Goal: Find specific page/section: Find specific page/section

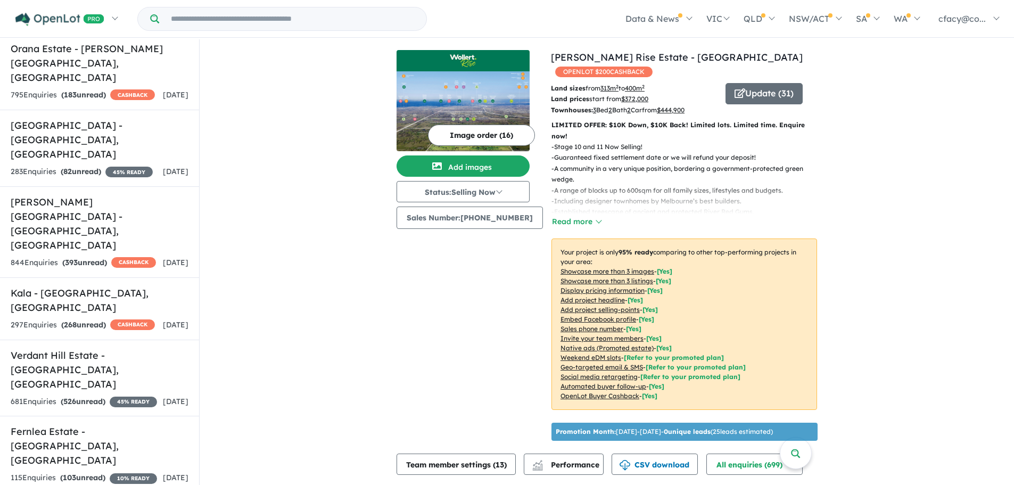
scroll to position [305, 0]
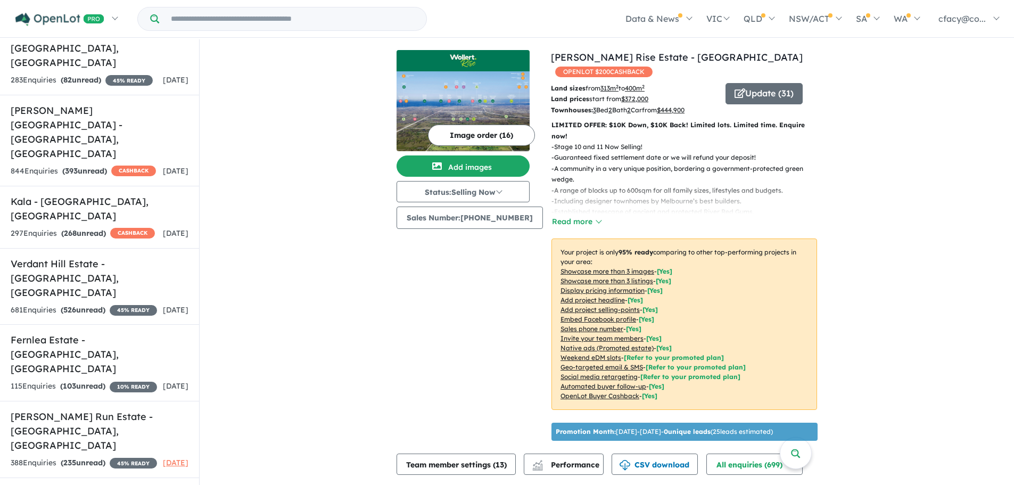
click at [62, 333] on h5 "Fernlea Estate - [GEOGRAPHIC_DATA] , [GEOGRAPHIC_DATA]" at bounding box center [100, 354] width 178 height 43
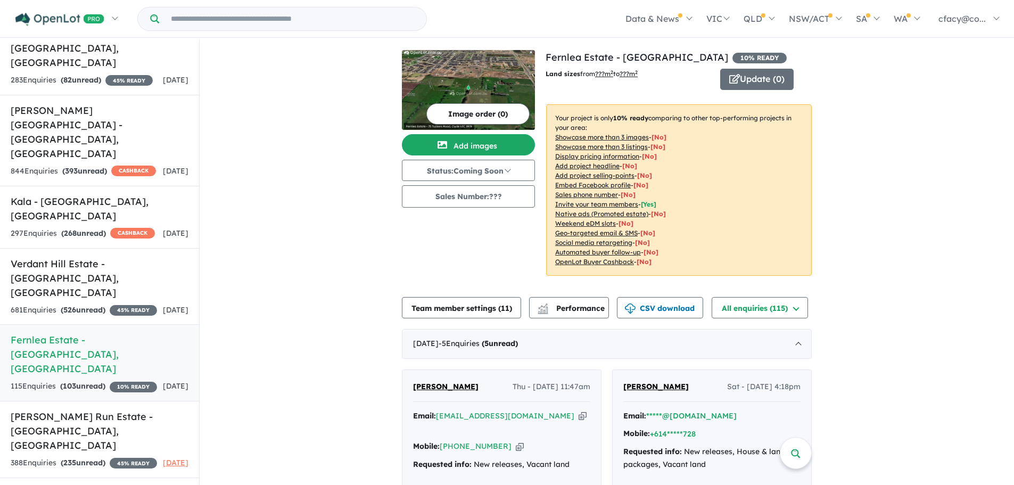
click at [765, 80] on button "Update ( 0 )" at bounding box center [756, 79] width 73 height 21
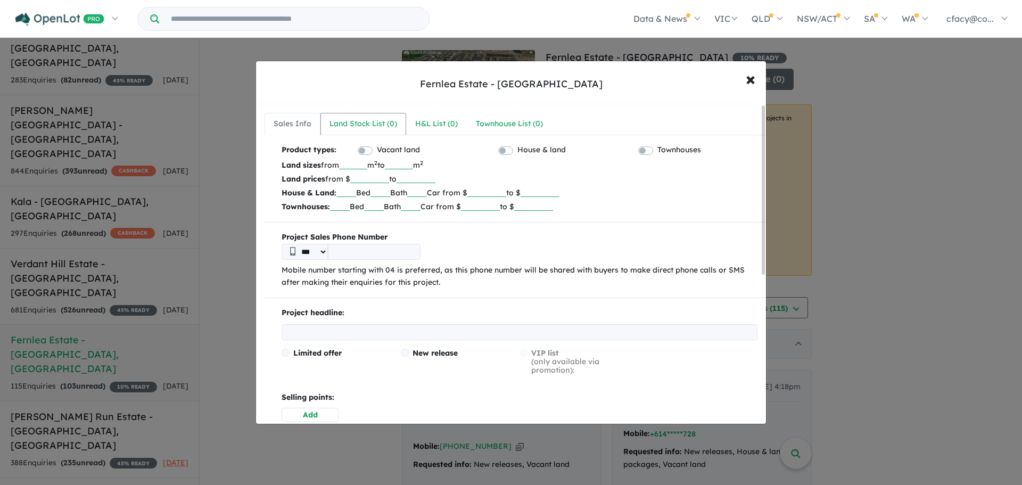
click at [365, 130] on div "Land Stock List ( 0 )" at bounding box center [364, 124] width 68 height 13
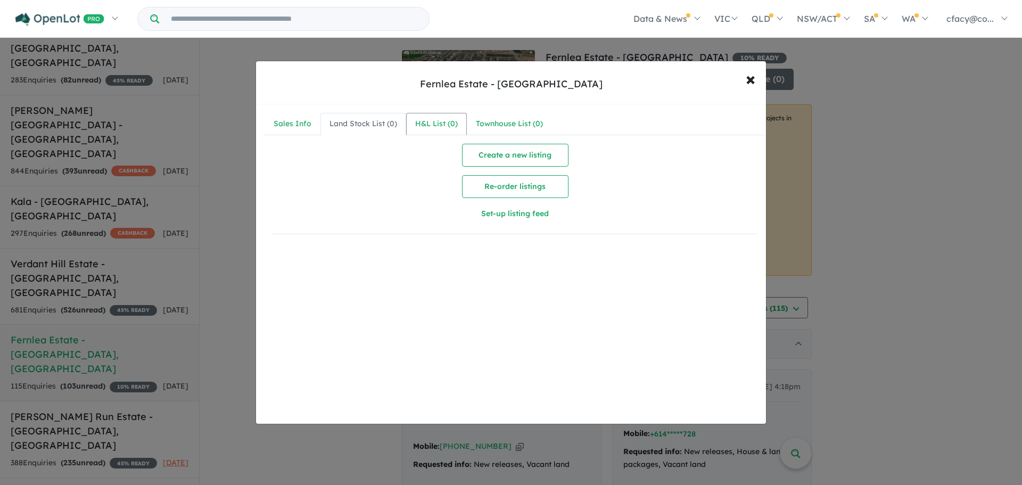
click at [465, 122] on link "H&L List ( 0 )" at bounding box center [436, 124] width 61 height 22
click at [526, 127] on div "Townhouse List ( 0 )" at bounding box center [509, 124] width 67 height 13
click at [309, 130] on link "Sales Info" at bounding box center [293, 124] width 56 height 22
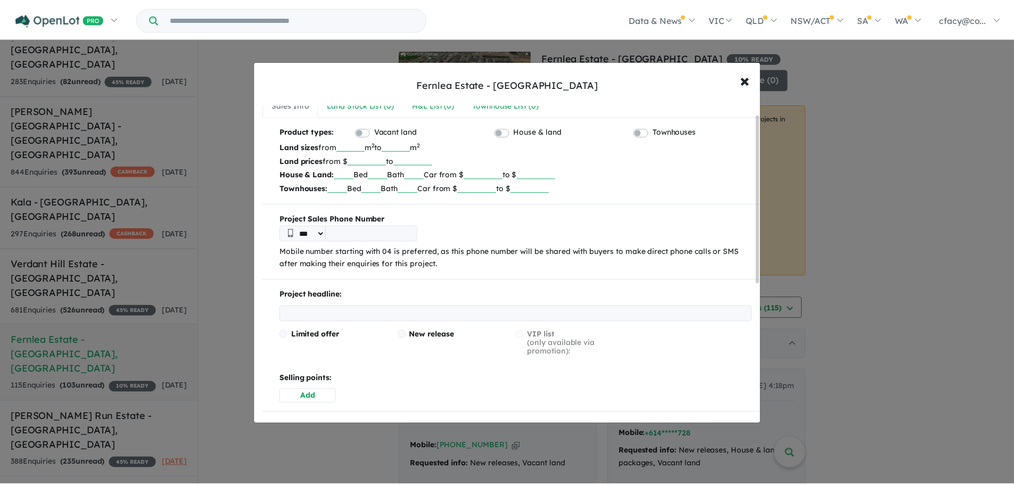
scroll to position [17, 0]
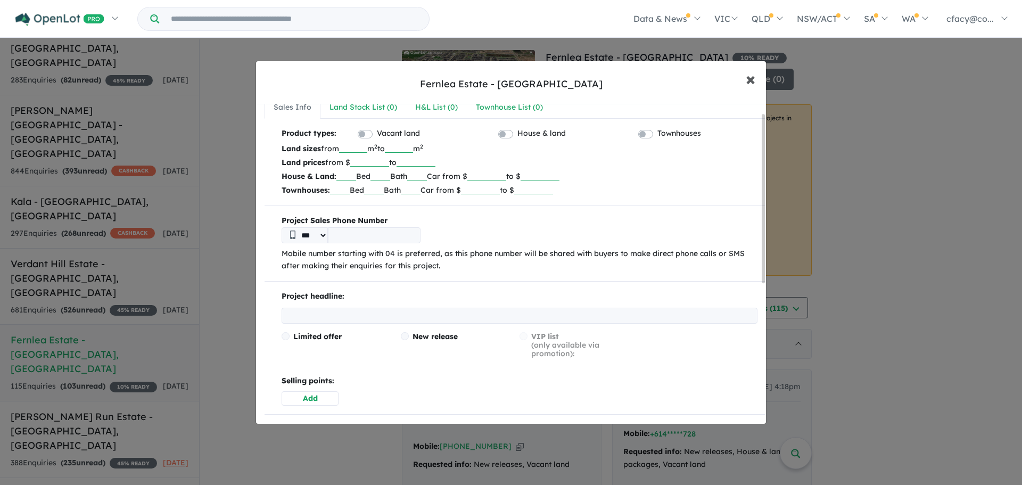
click at [748, 83] on span "×" at bounding box center [751, 78] width 10 height 23
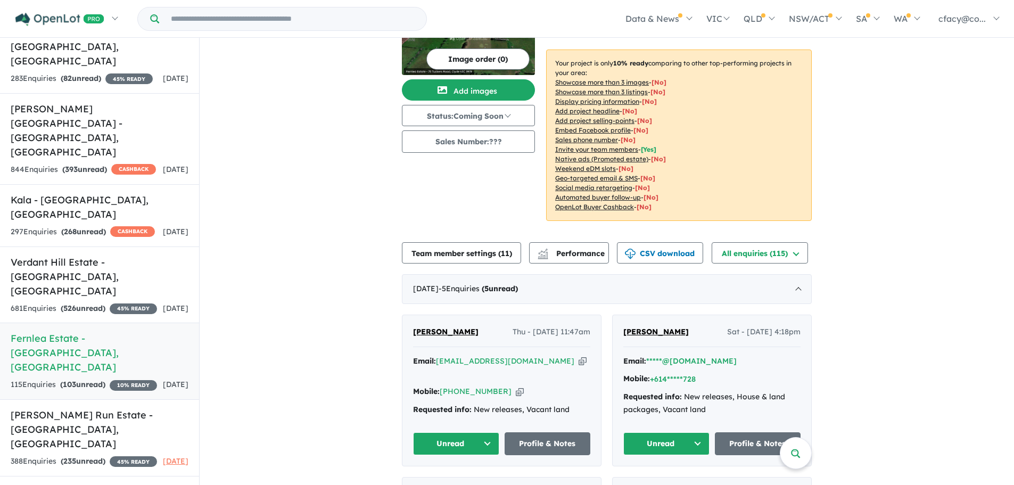
scroll to position [0, 0]
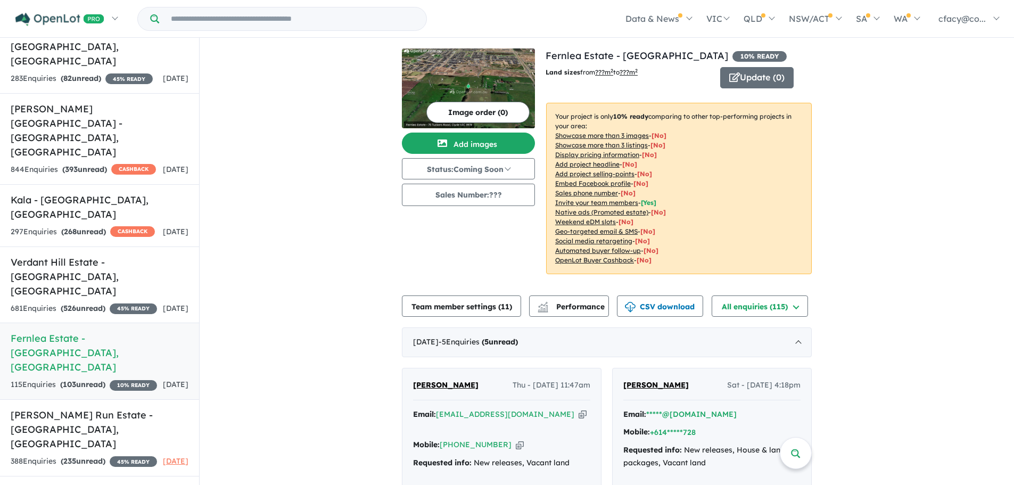
click at [488, 169] on button "Status: Coming Soon" at bounding box center [468, 168] width 133 height 21
click at [505, 233] on div "Image order ( 0 ) Add images Status: Coming Soon In Planning Coming Soon Sellin…" at bounding box center [474, 167] width 144 height 239
